Goal: Task Accomplishment & Management: Manage account settings

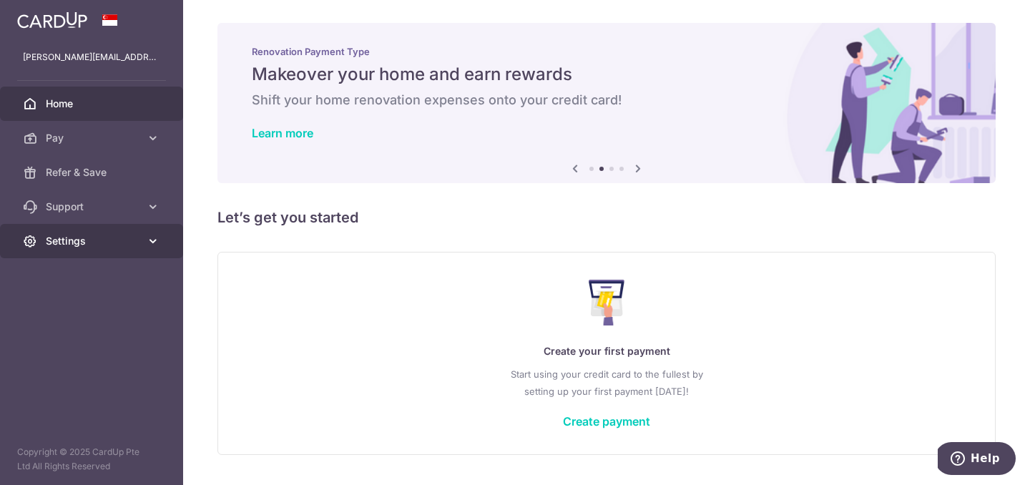
click at [77, 248] on link "Settings" at bounding box center [91, 241] width 183 height 34
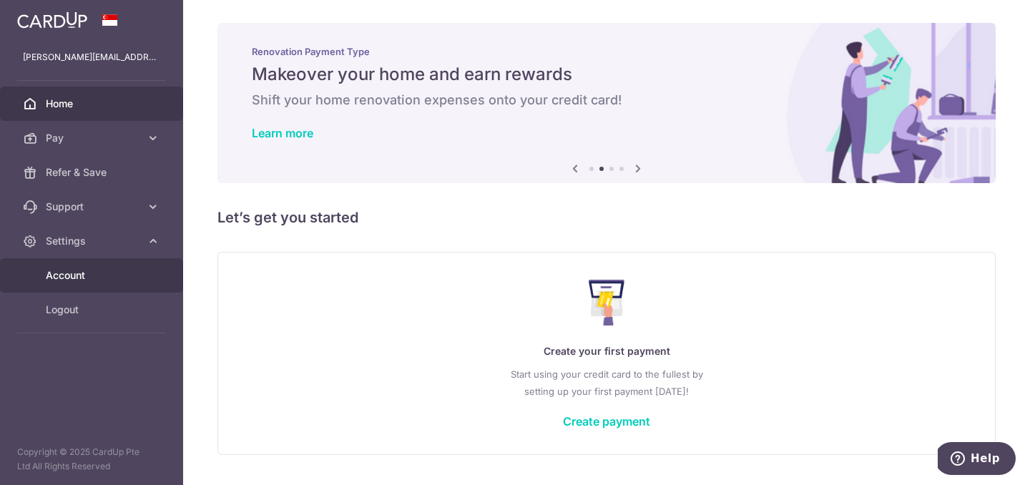
click at [64, 282] on span "Account" at bounding box center [93, 275] width 94 height 14
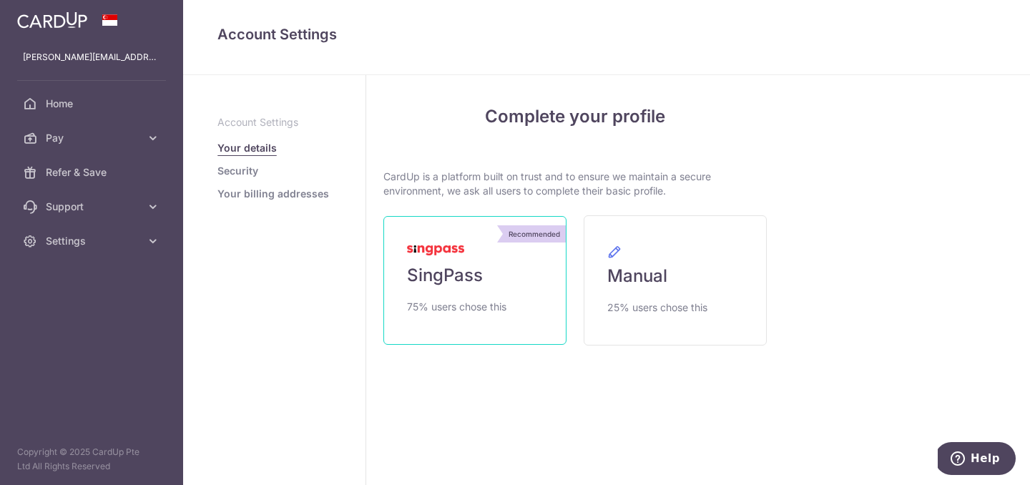
click at [501, 278] on link "Recommended SingPass 75% users chose this" at bounding box center [475, 280] width 183 height 129
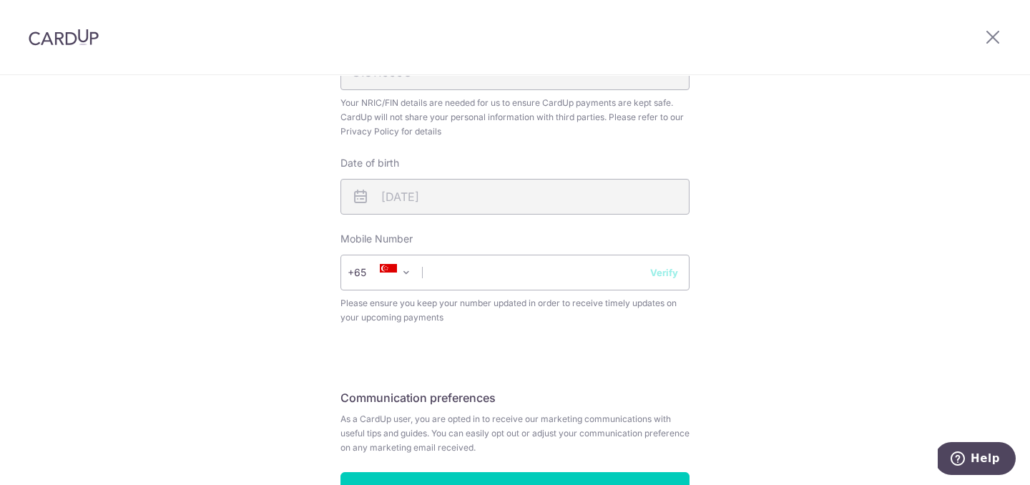
scroll to position [475, 0]
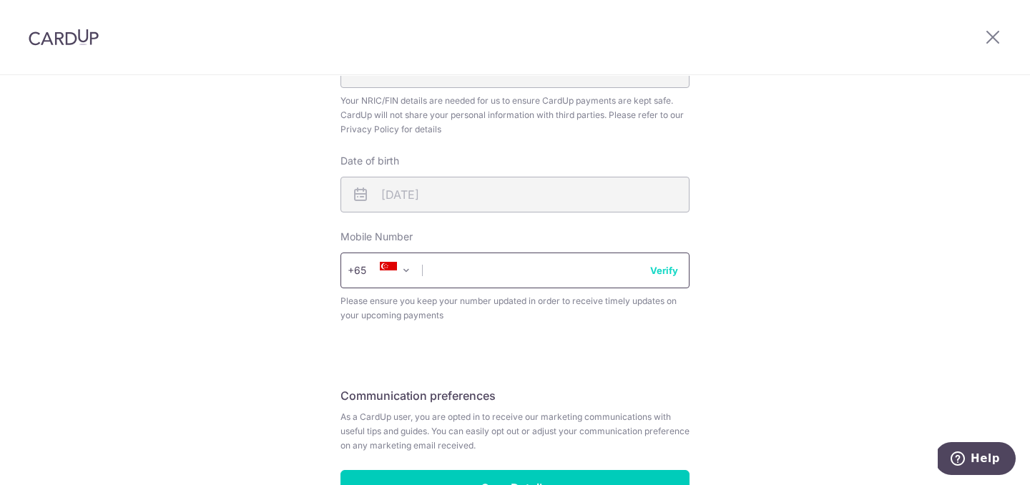
click at [474, 256] on input "text" at bounding box center [515, 271] width 349 height 36
type input "90100062"
click at [676, 269] on button "Verify" at bounding box center [664, 270] width 28 height 14
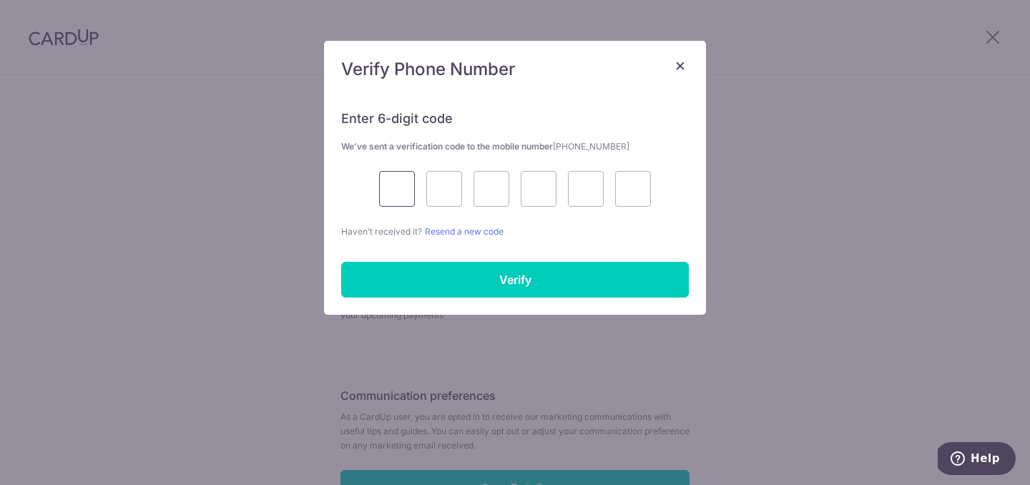
click at [390, 189] on input "text" at bounding box center [397, 189] width 36 height 36
type input "4"
type input "9"
type input "7"
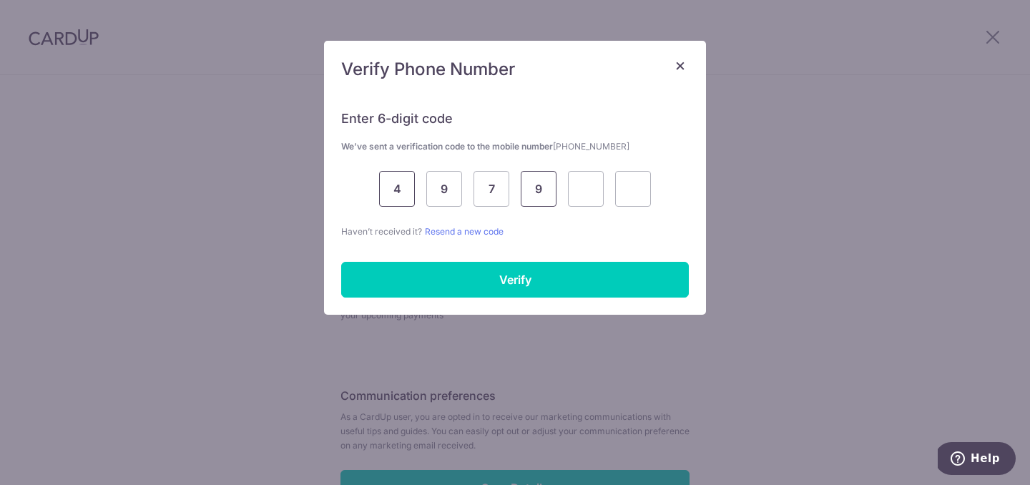
type input "9"
type input "0"
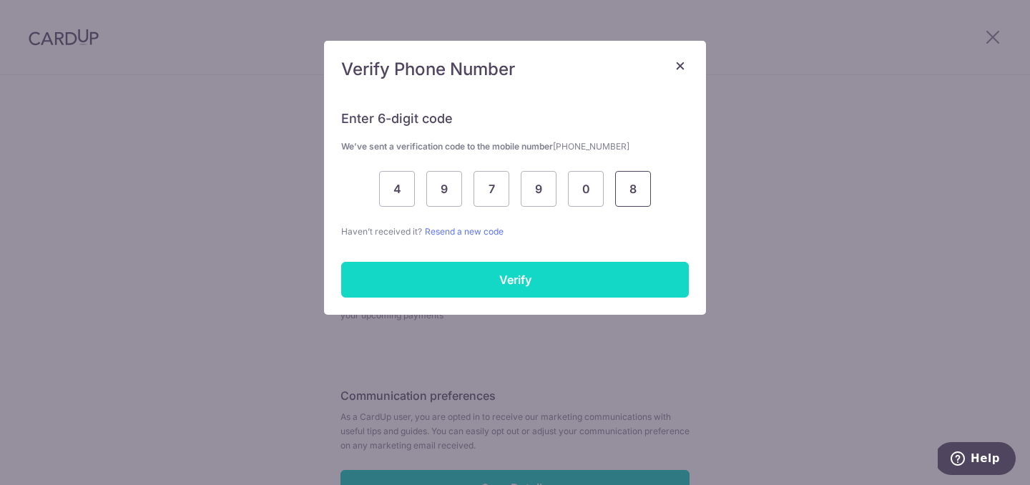
type input "8"
click at [389, 288] on input "Verify" at bounding box center [515, 280] width 348 height 36
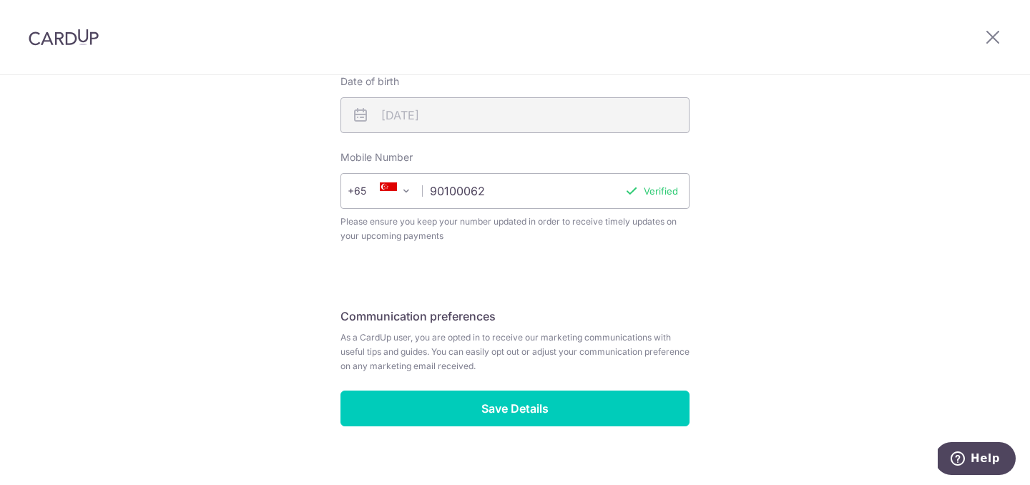
scroll to position [575, 0]
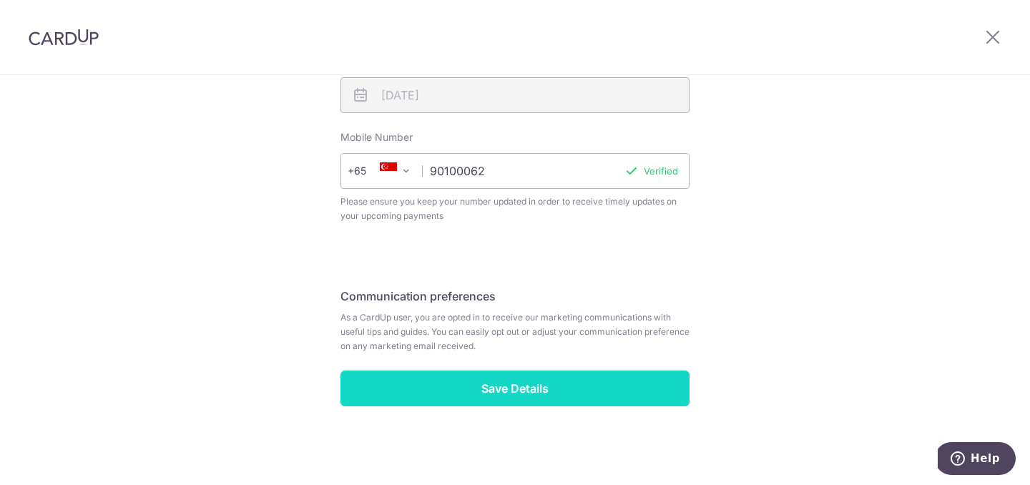
click at [461, 394] on input "Save Details" at bounding box center [515, 389] width 349 height 36
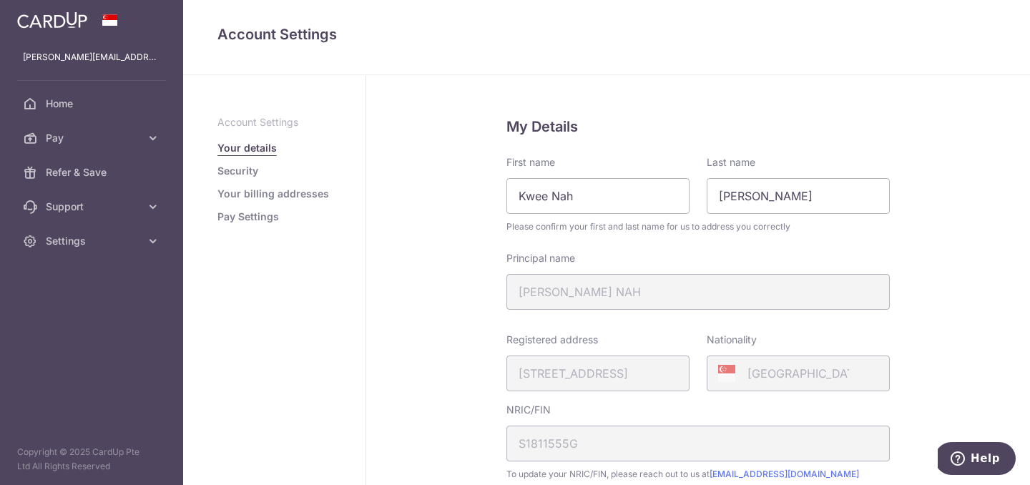
scroll to position [433, 0]
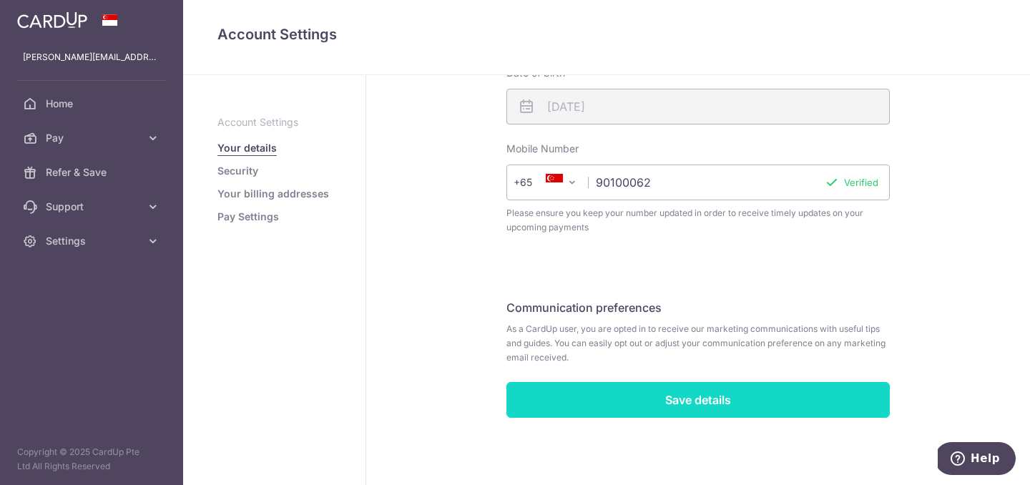
click at [648, 406] on input "Save details" at bounding box center [699, 400] width 384 height 36
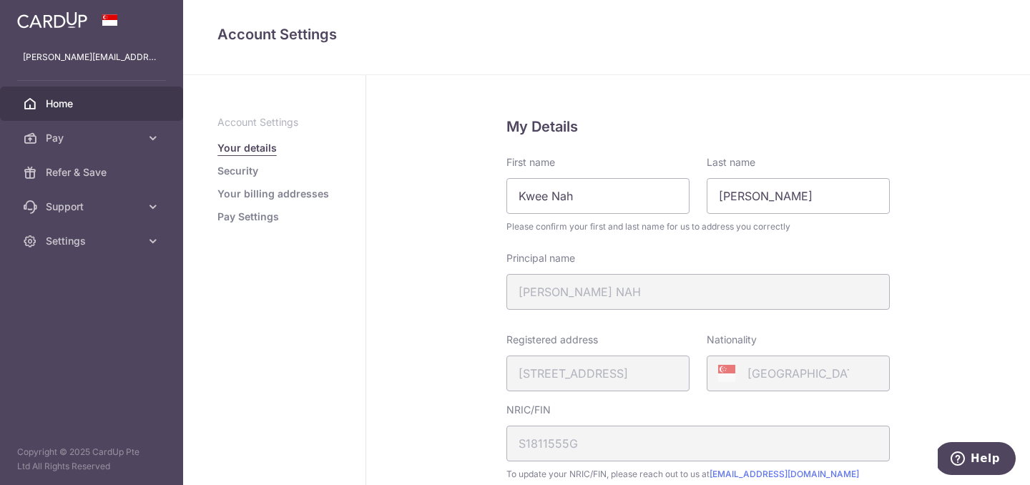
click at [54, 112] on link "Home" at bounding box center [91, 104] width 183 height 34
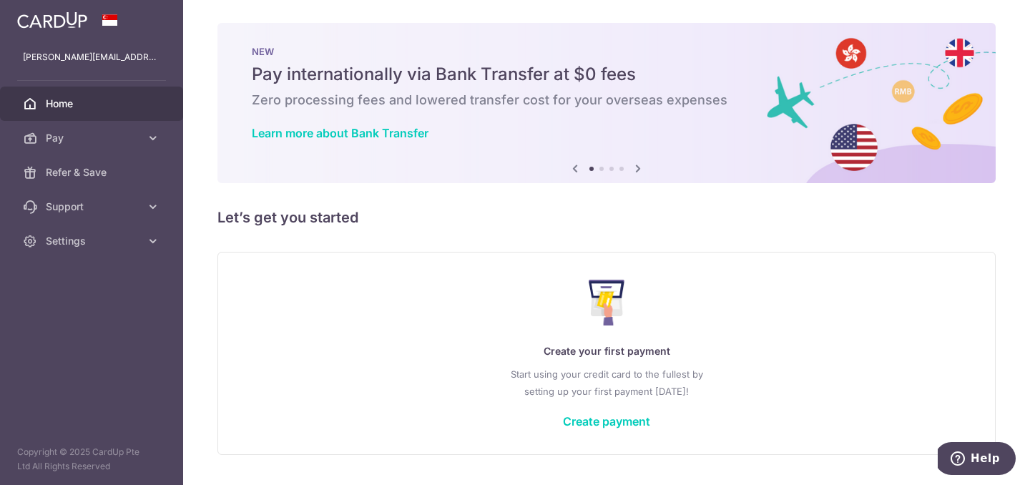
scroll to position [37, 0]
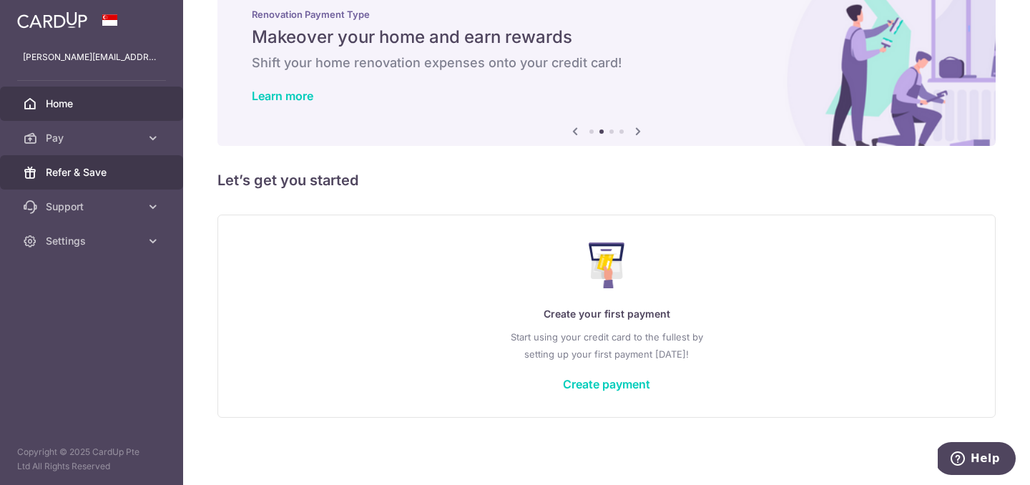
click at [89, 178] on span "Refer & Save" at bounding box center [93, 172] width 94 height 14
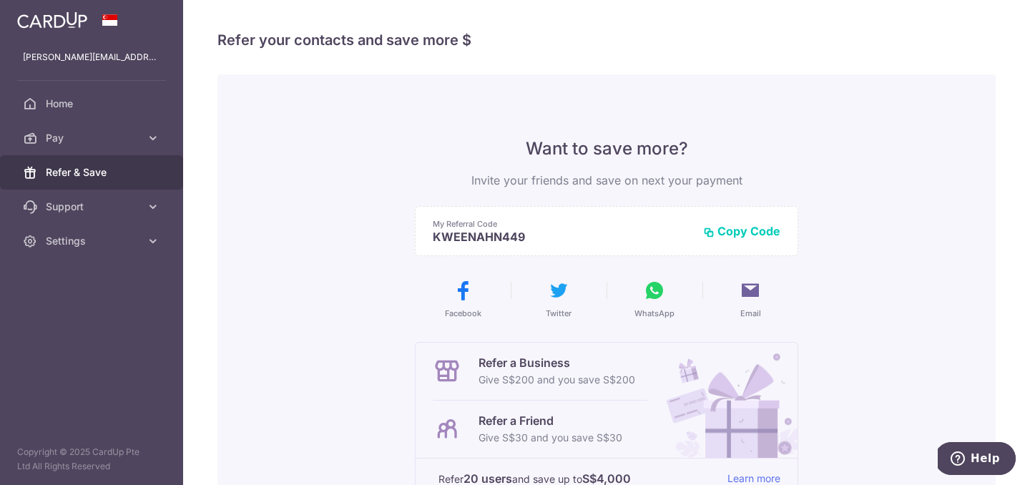
scroll to position [234, 0]
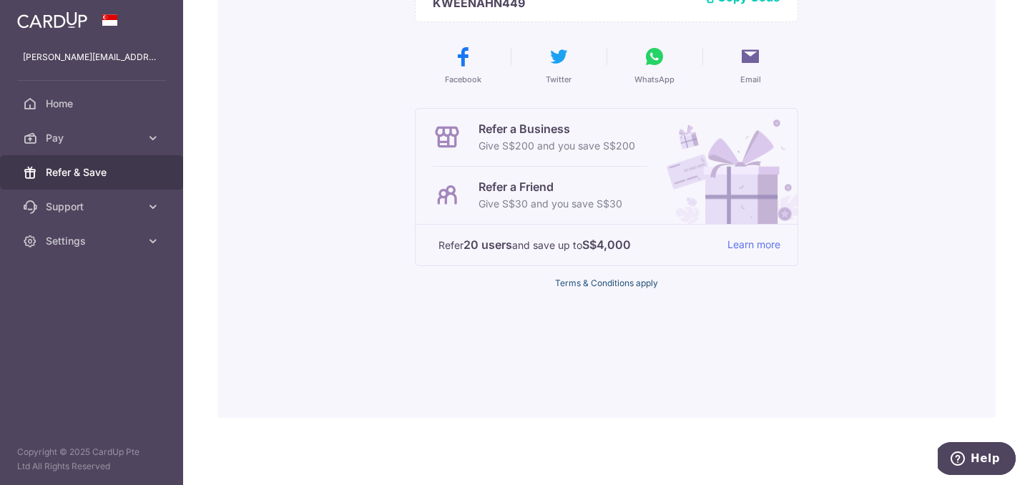
click at [602, 283] on link "Terms & Conditions apply" at bounding box center [606, 283] width 103 height 11
